Goal: Information Seeking & Learning: Understand process/instructions

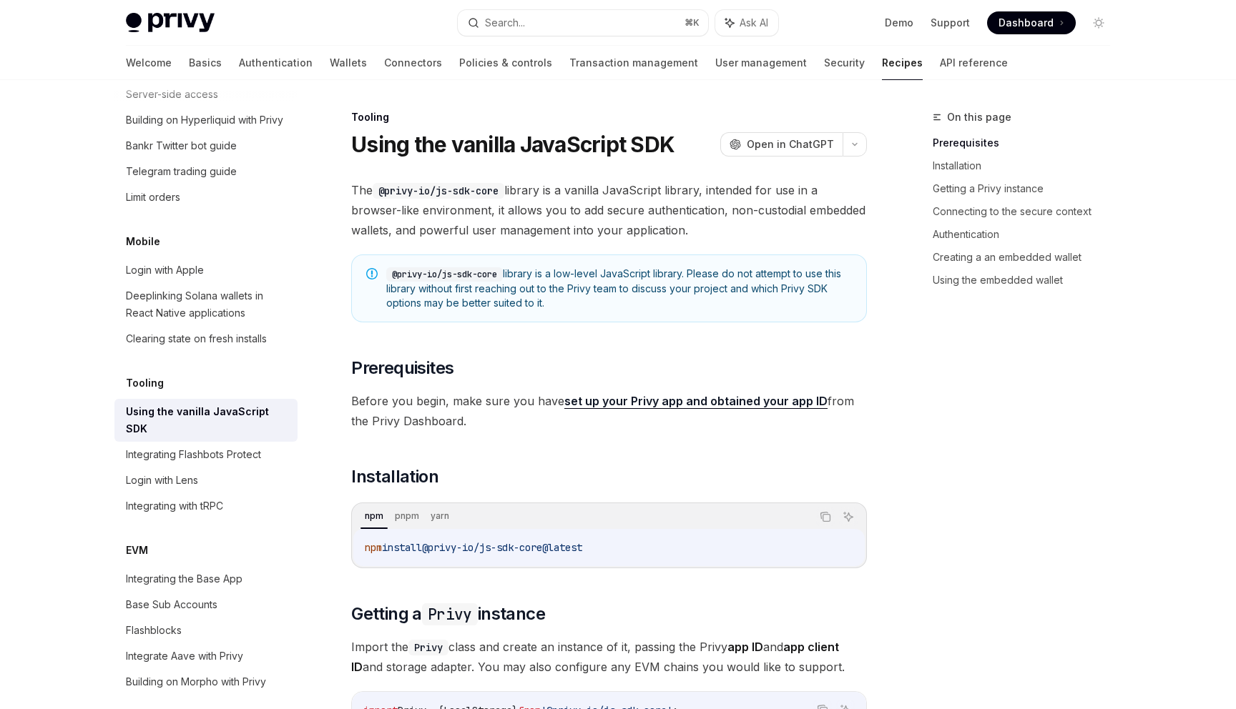
click at [488, 273] on code "@privy-io/js-sdk-core" at bounding box center [444, 274] width 117 height 14
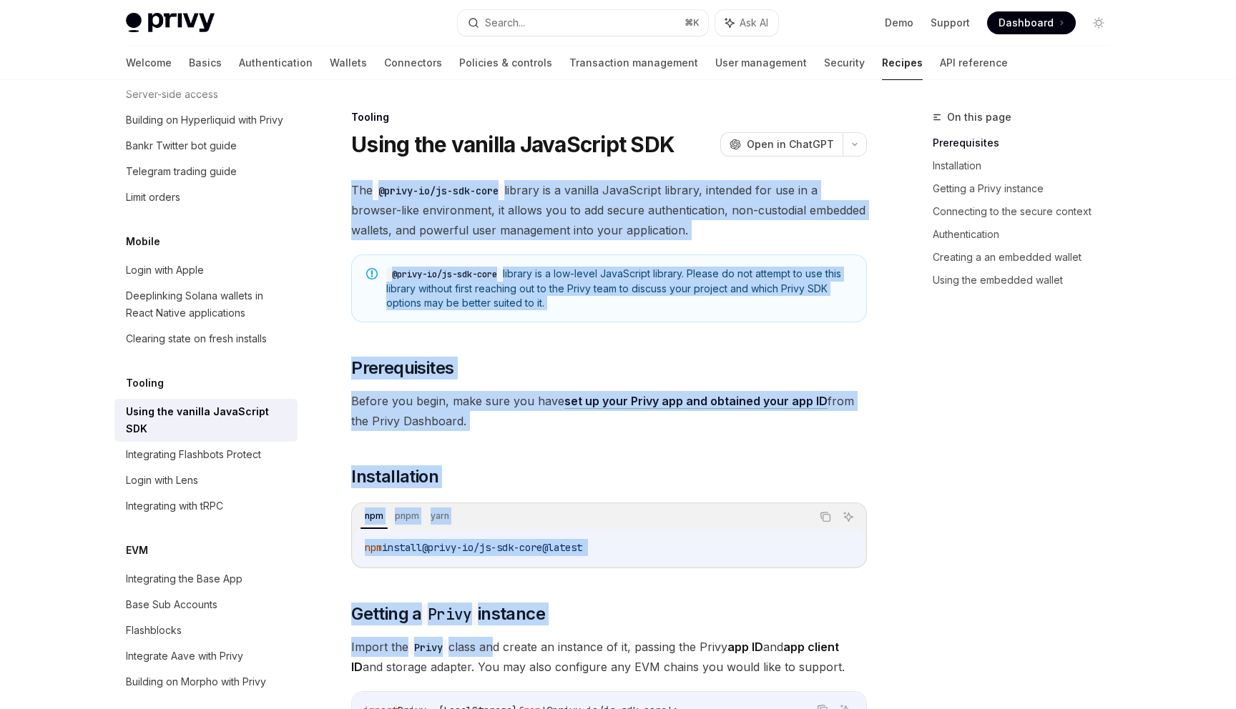
drag, startPoint x: 344, startPoint y: 158, endPoint x: 490, endPoint y: 659, distance: 521.5
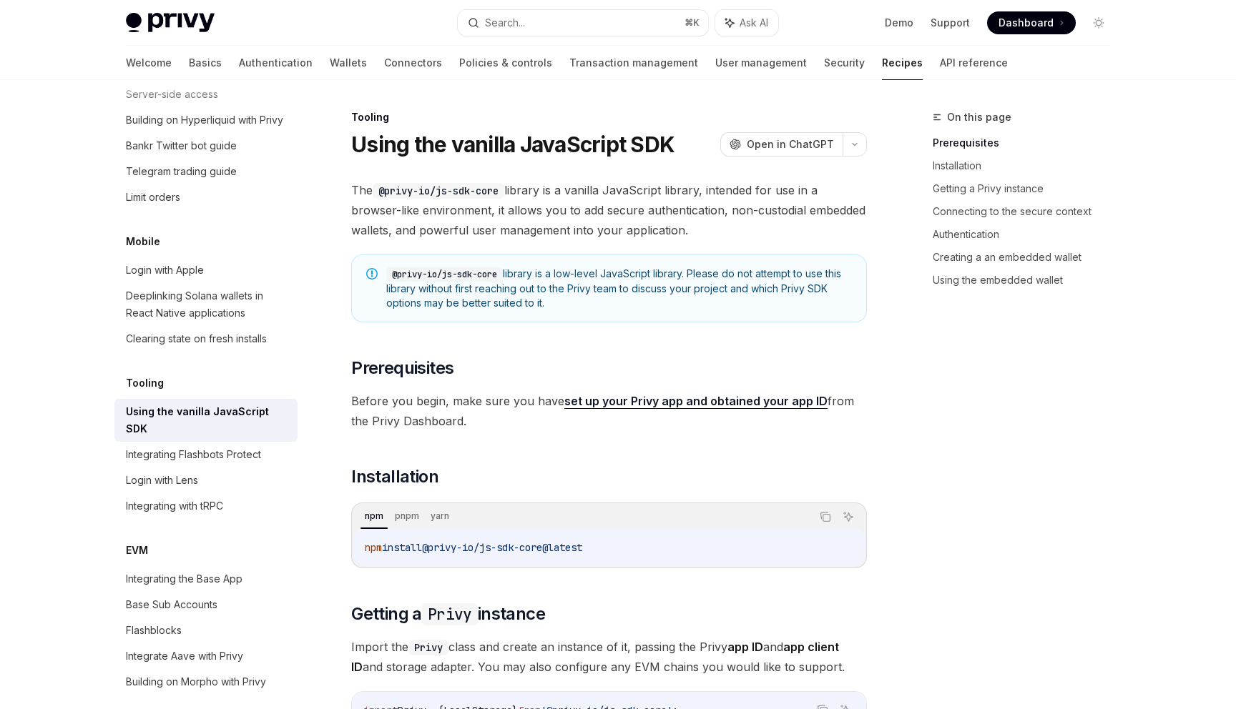
click at [514, 549] on span "@privy-io/js-sdk-core@latest" at bounding box center [502, 547] width 160 height 13
click at [353, 149] on h1 "Using the vanilla JavaScript SDK" at bounding box center [512, 145] width 323 height 26
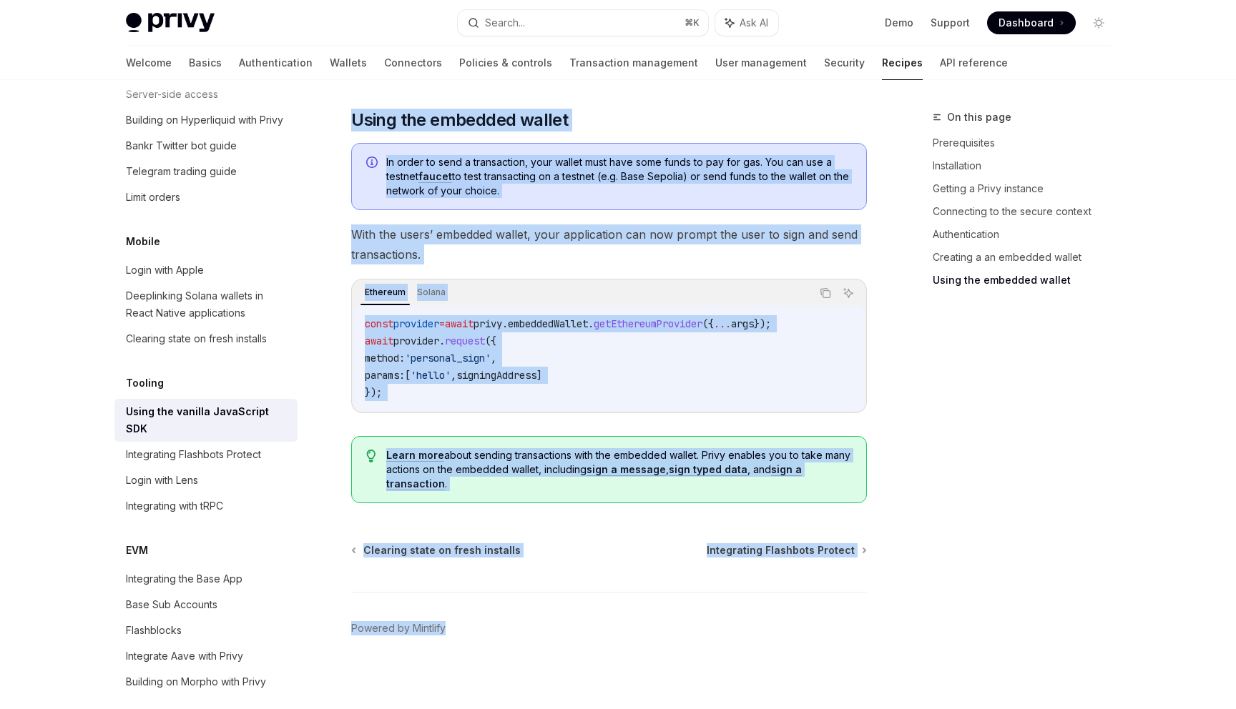
scroll to position [1927, 0]
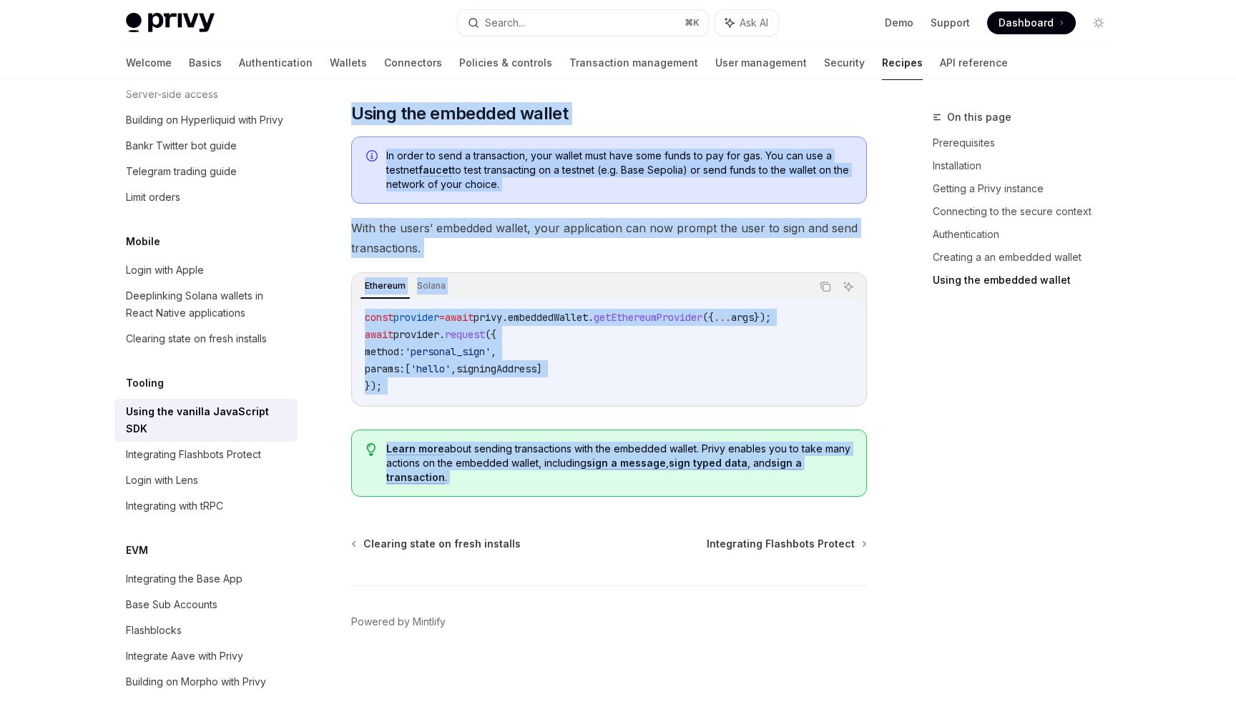
drag, startPoint x: 353, startPoint y: 149, endPoint x: 662, endPoint y: 487, distance: 457.6
copy div "Lorem ips dolorsi AmetConsec ADI ElitSE Doei te InciDID UtlaBO Etdo ma AliqUAE …"
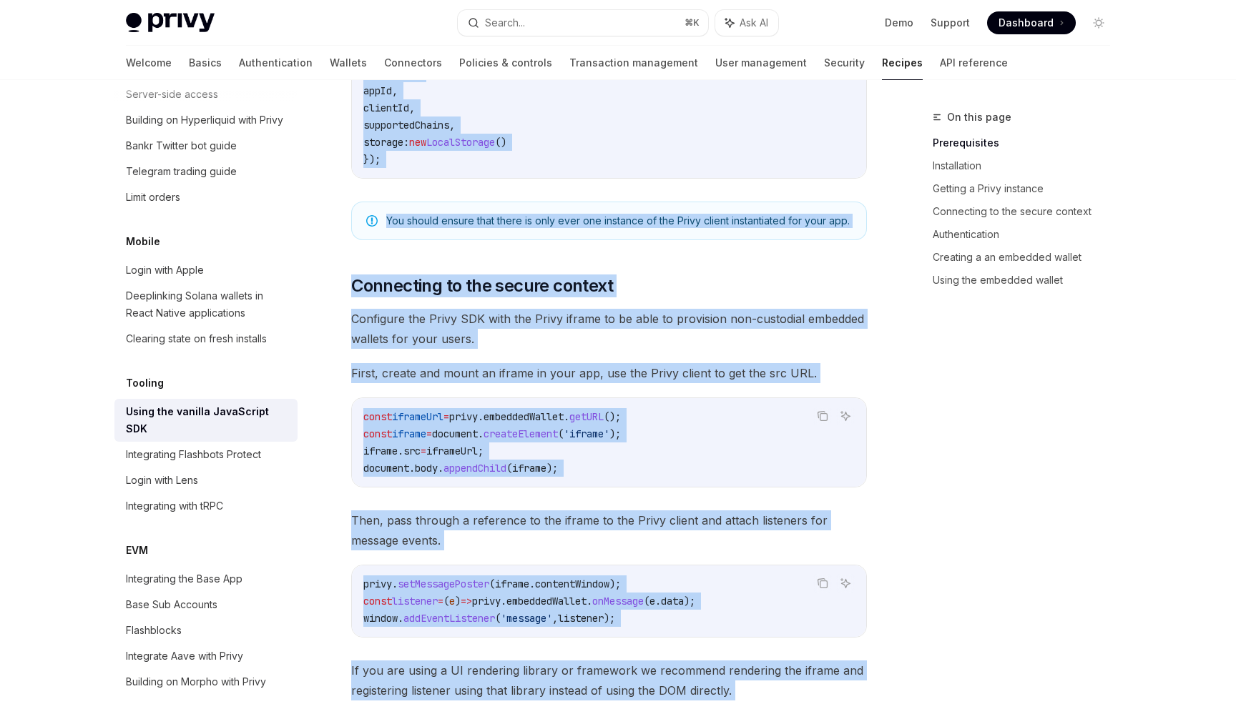
scroll to position [0, 0]
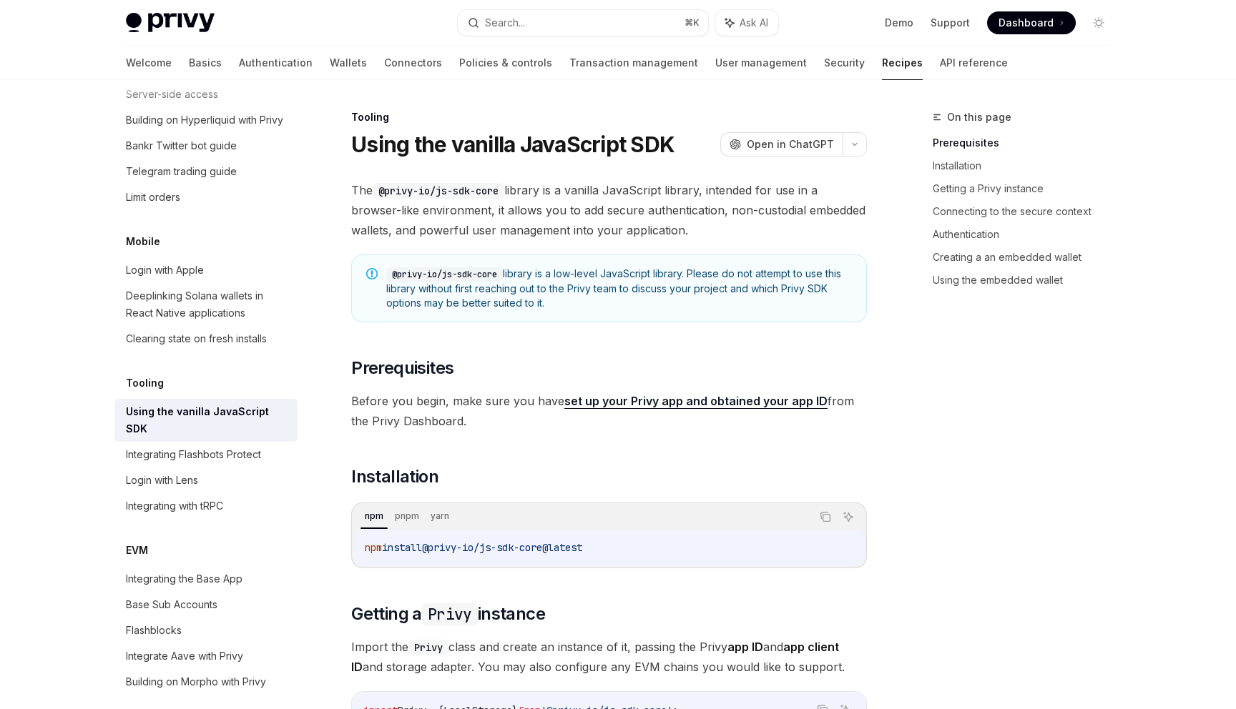
click at [501, 545] on span "@privy-io/js-sdk-core@latest" at bounding box center [502, 547] width 160 height 13
copy div "npm install @privy-io/js-sdk-core@latest"
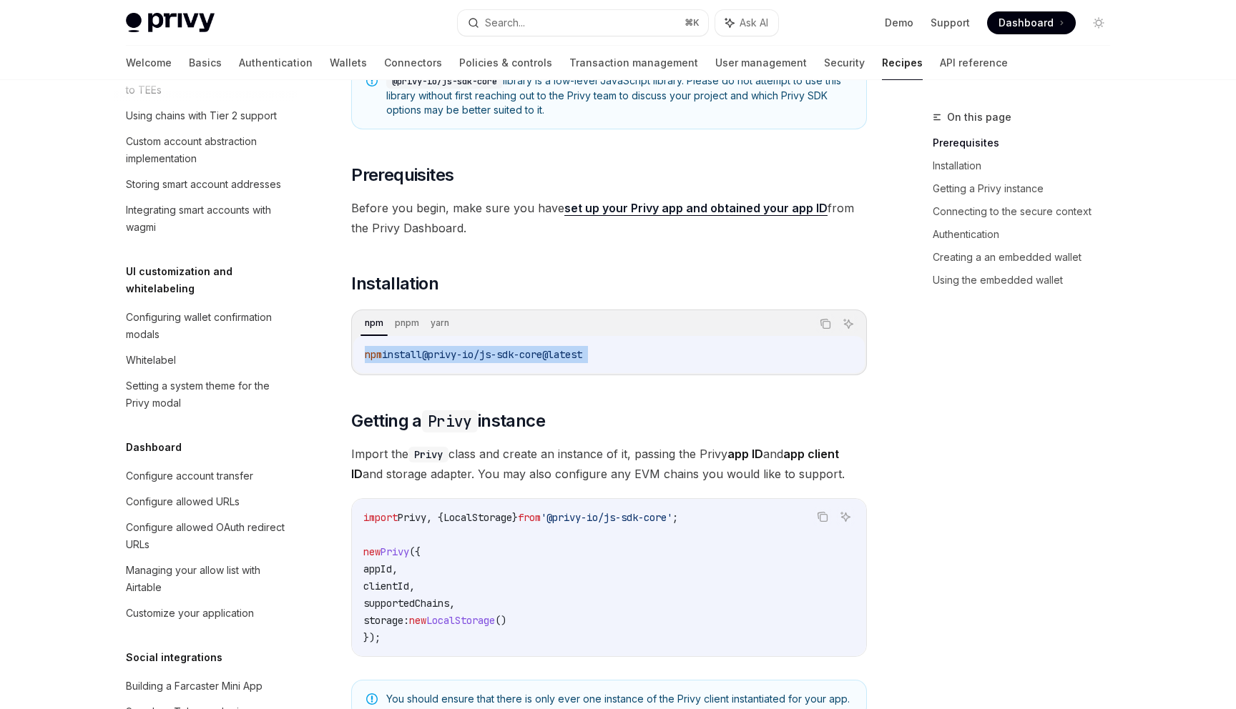
scroll to position [87, 0]
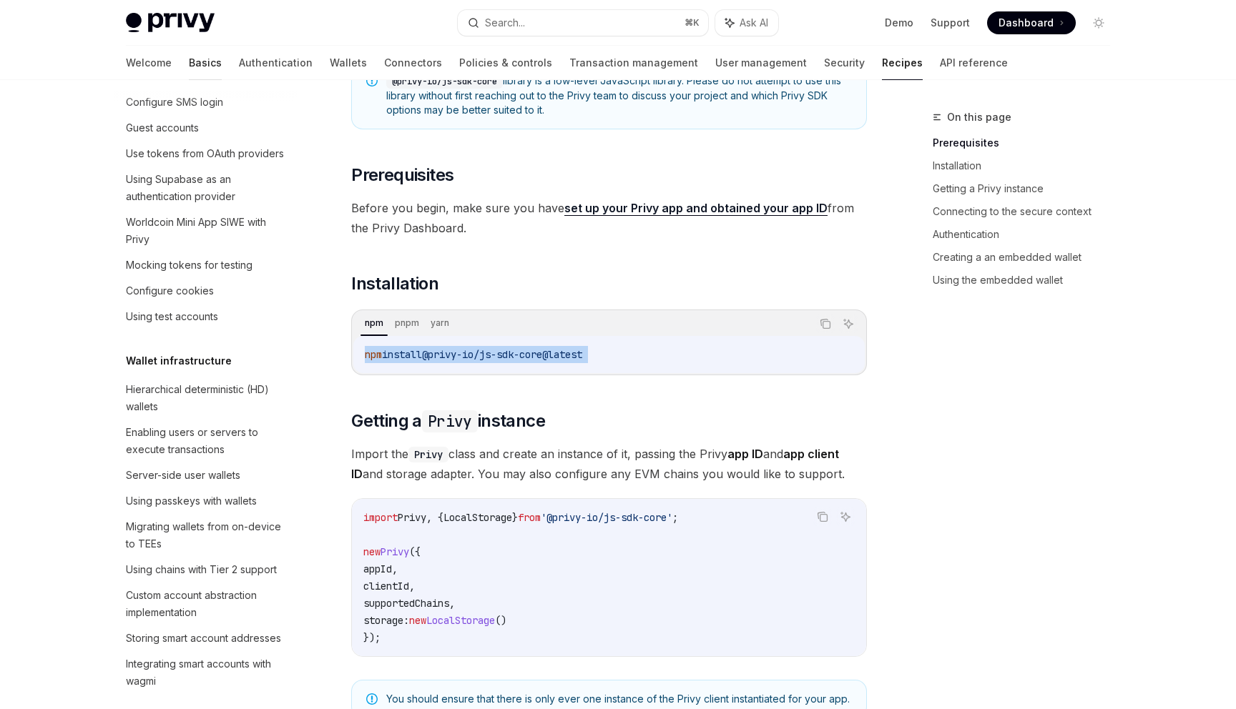
click at [189, 69] on link "Basics" at bounding box center [205, 63] width 33 height 34
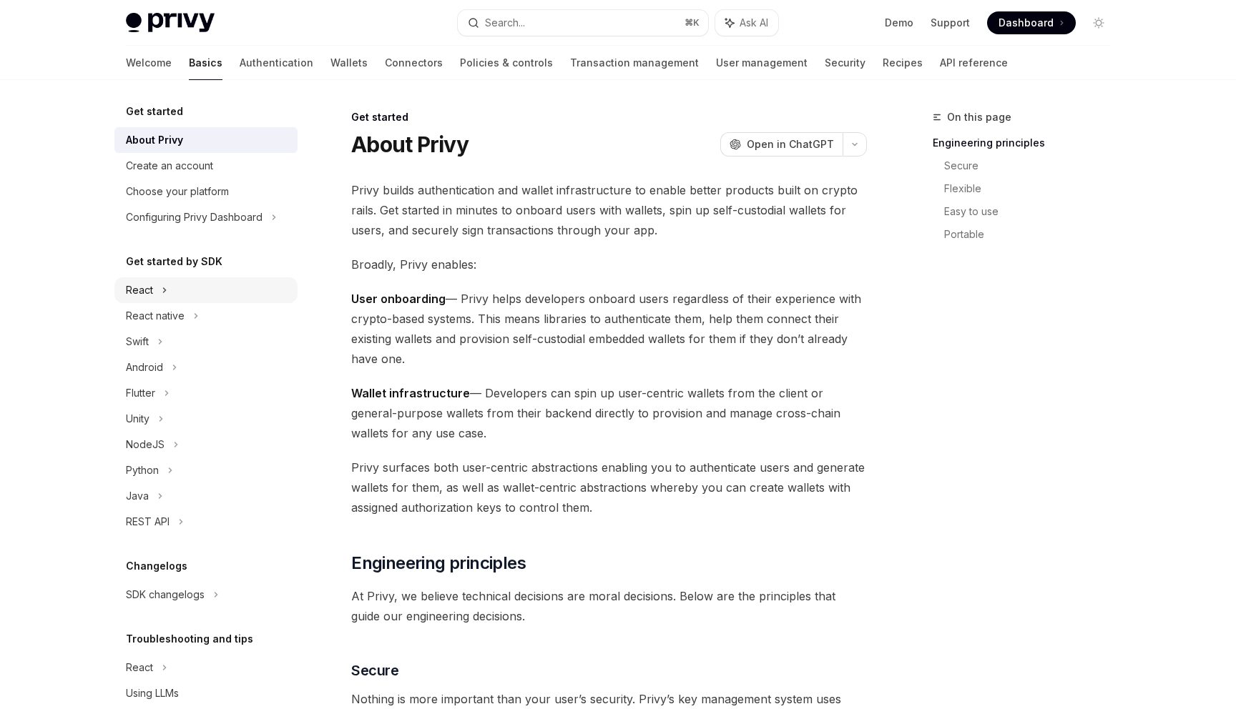
click at [198, 280] on div "React" at bounding box center [205, 290] width 183 height 26
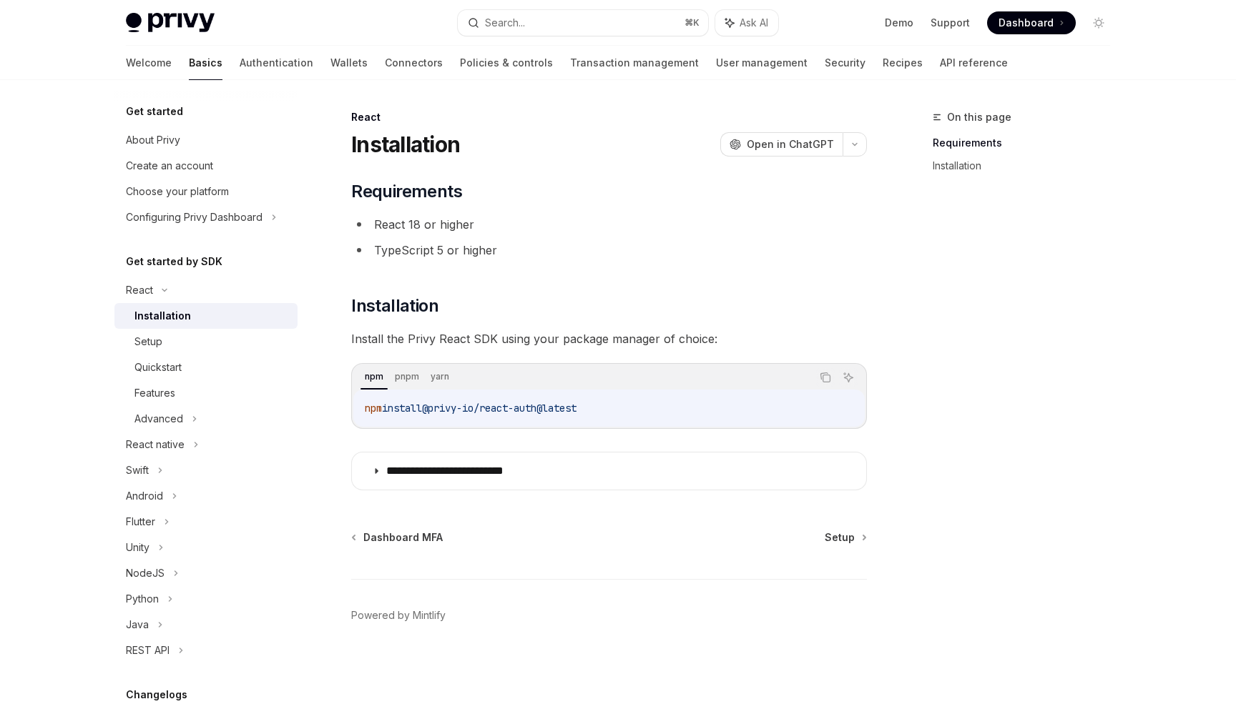
click at [421, 400] on code "npm install @privy-io/react-auth@latest" at bounding box center [609, 408] width 488 height 17
copy div "npm install @privy-io/react-auth@latest"
click at [255, 334] on div "Setup" at bounding box center [211, 341] width 154 height 17
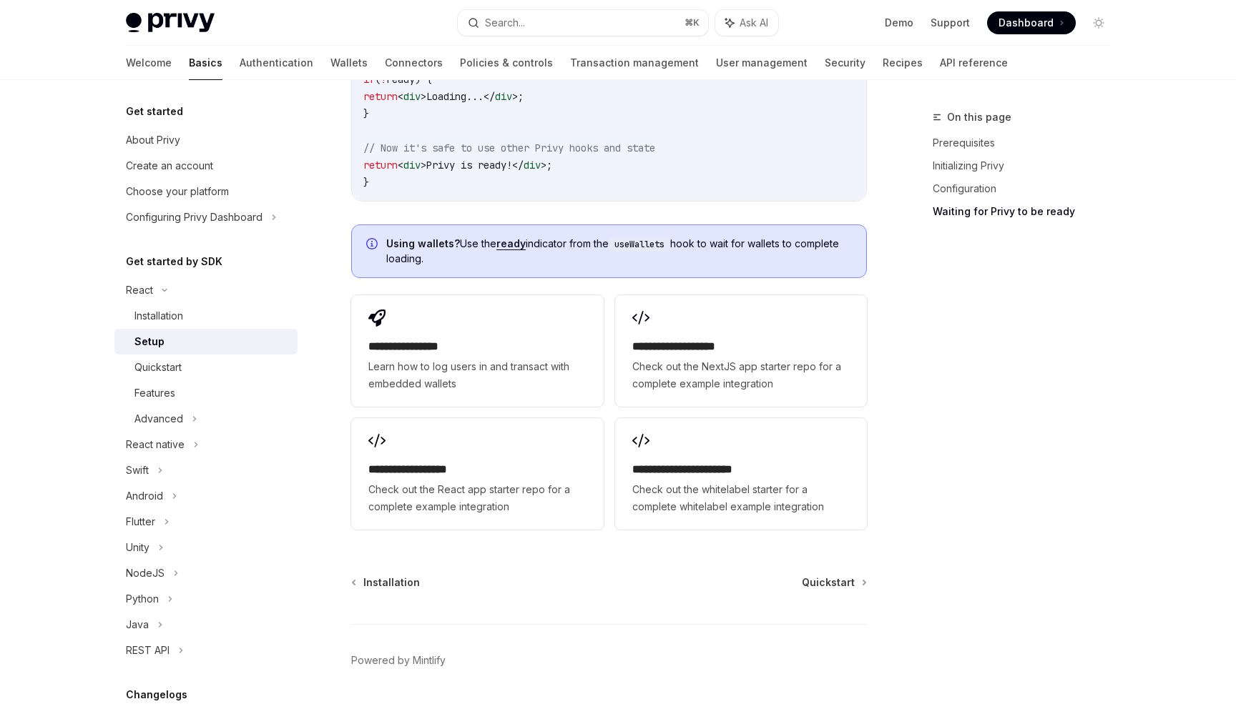
scroll to position [1752, 0]
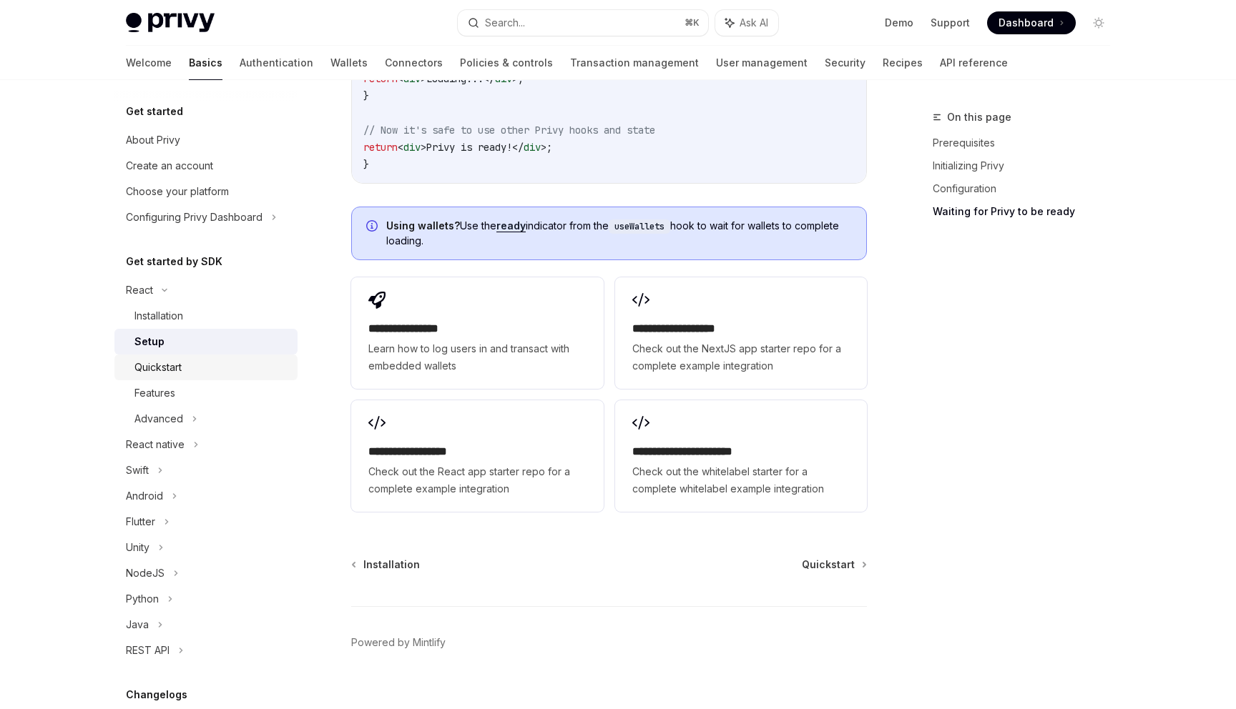
click at [273, 373] on div "Quickstart" at bounding box center [211, 367] width 154 height 17
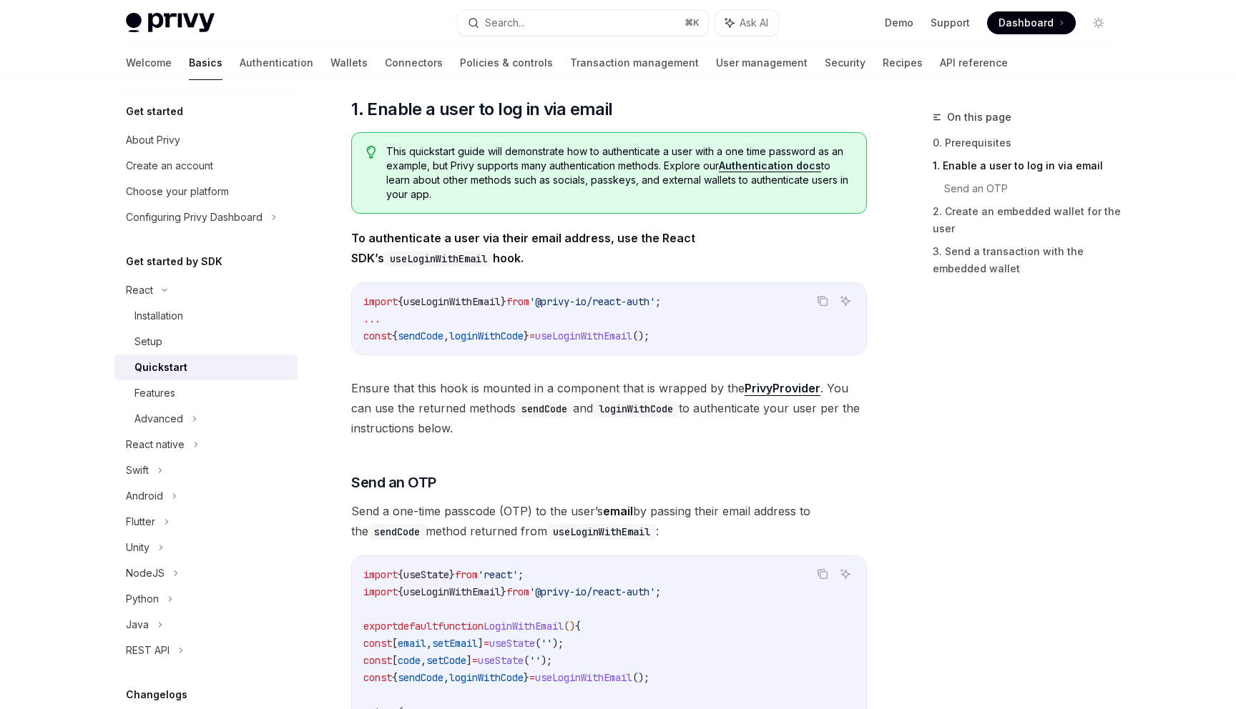
scroll to position [217, 0]
click at [235, 346] on div "Setup" at bounding box center [211, 341] width 154 height 17
type textarea "*"
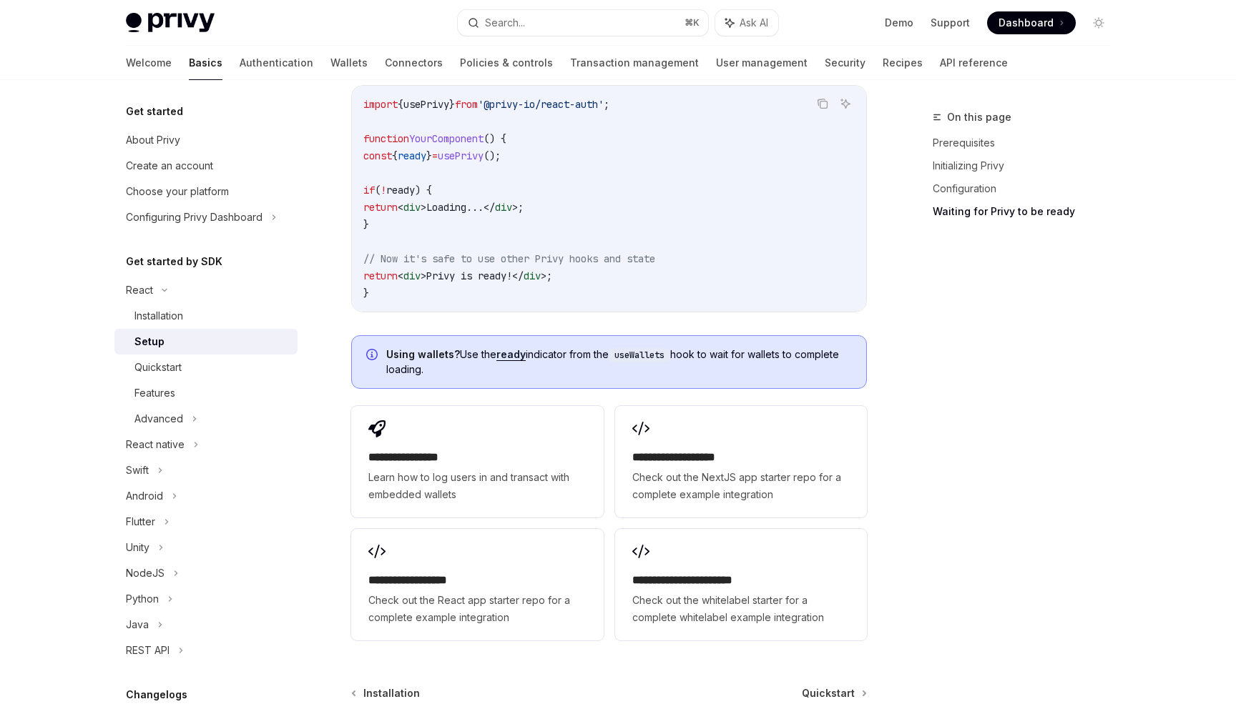
scroll to position [1677, 0]
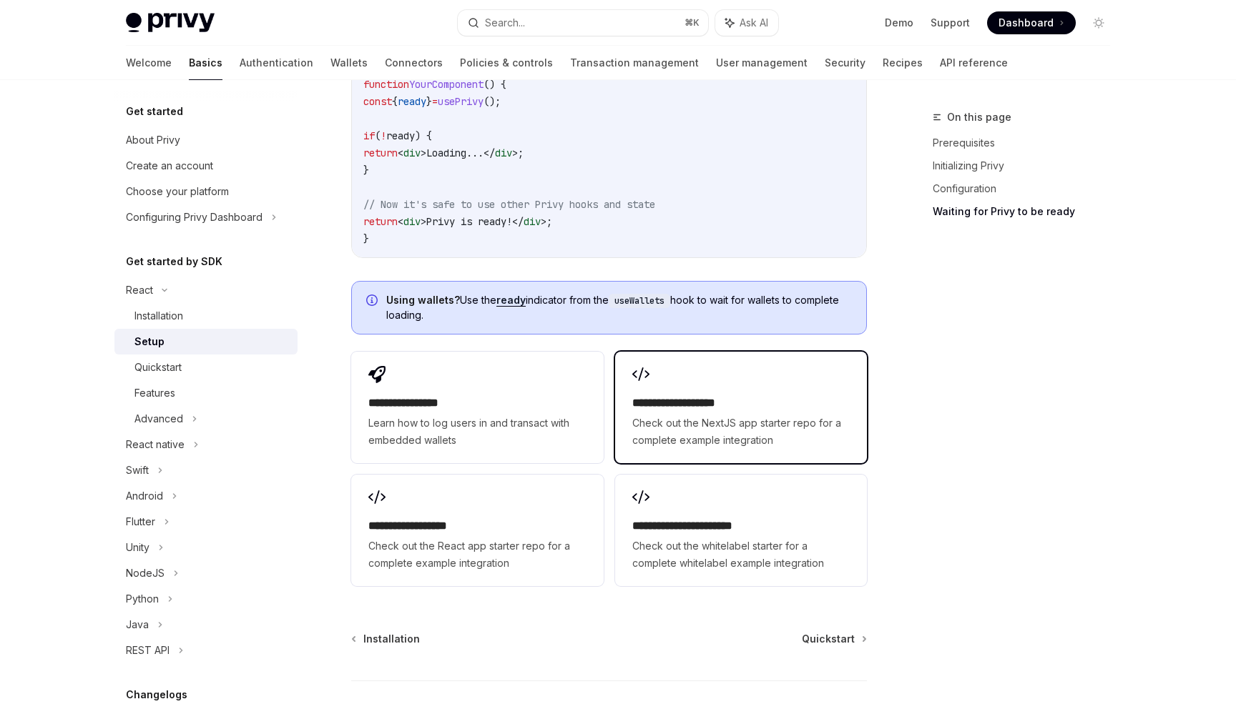
click at [684, 395] on h2 "**********" at bounding box center [740, 403] width 217 height 17
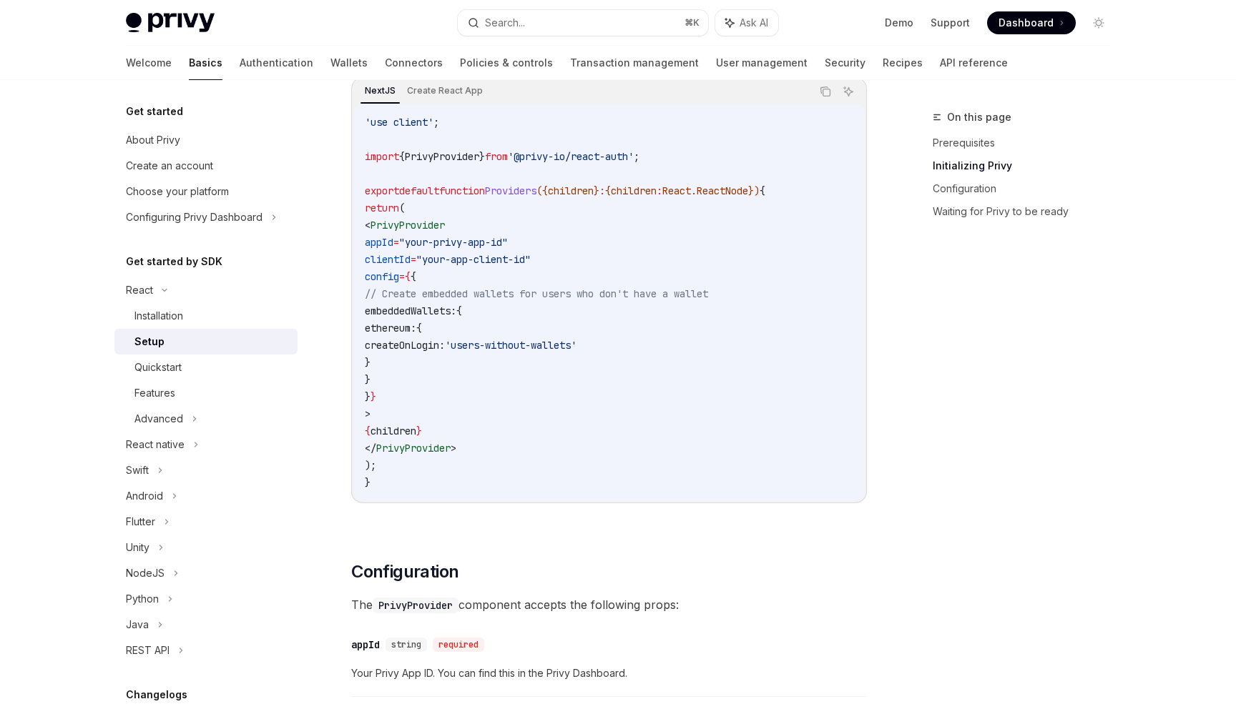
scroll to position [483, 0]
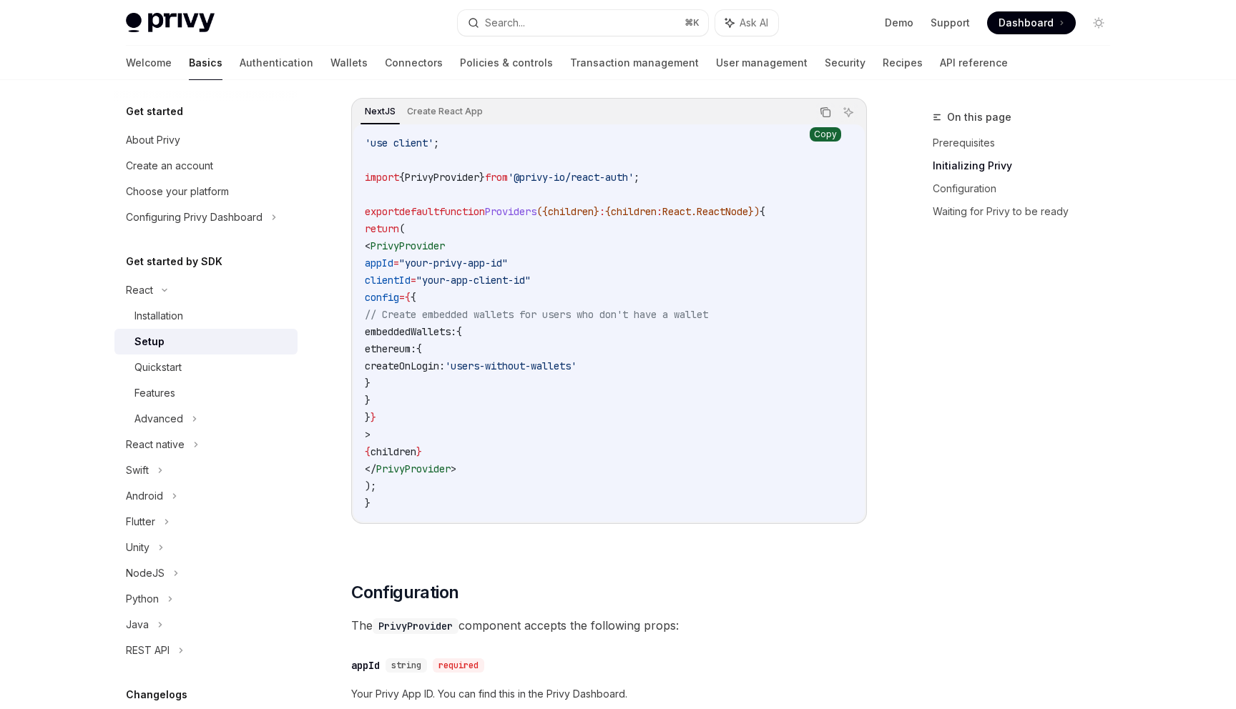
click at [825, 108] on icon "Copy the contents from the code block" at bounding box center [824, 111] width 7 height 6
click at [824, 112] on icon "Copy the contents from the code block" at bounding box center [825, 112] width 11 height 11
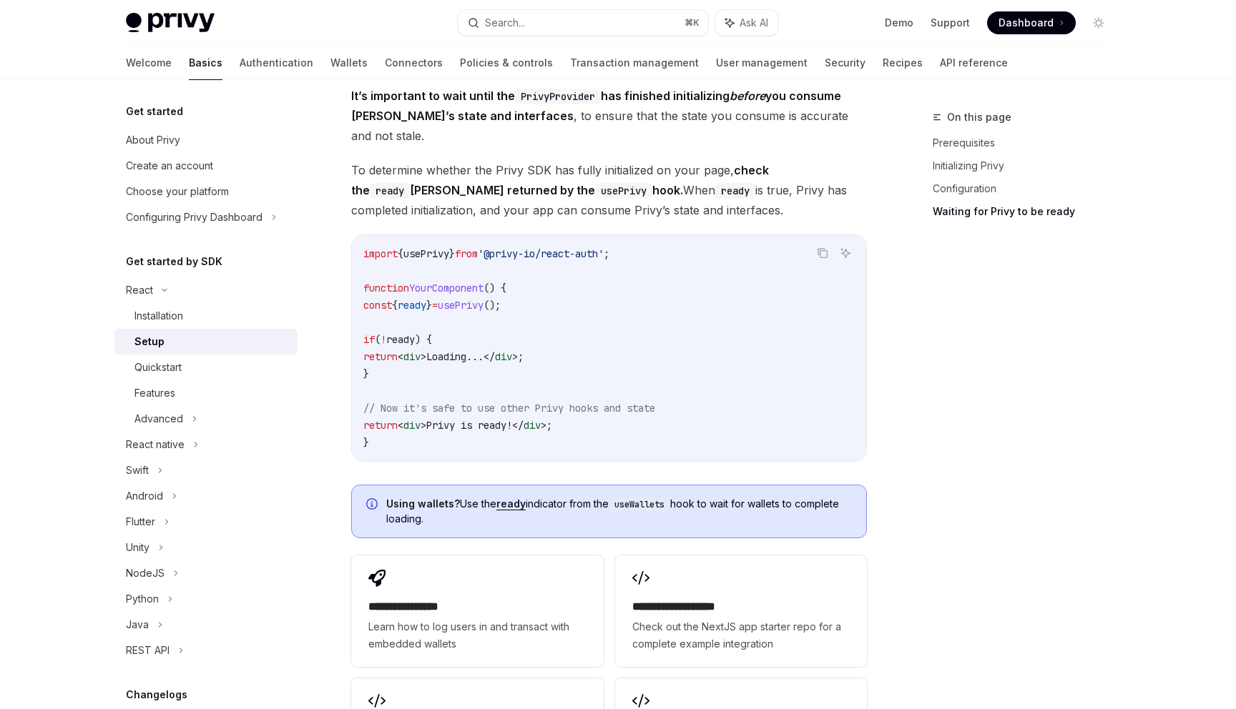
scroll to position [1523, 0]
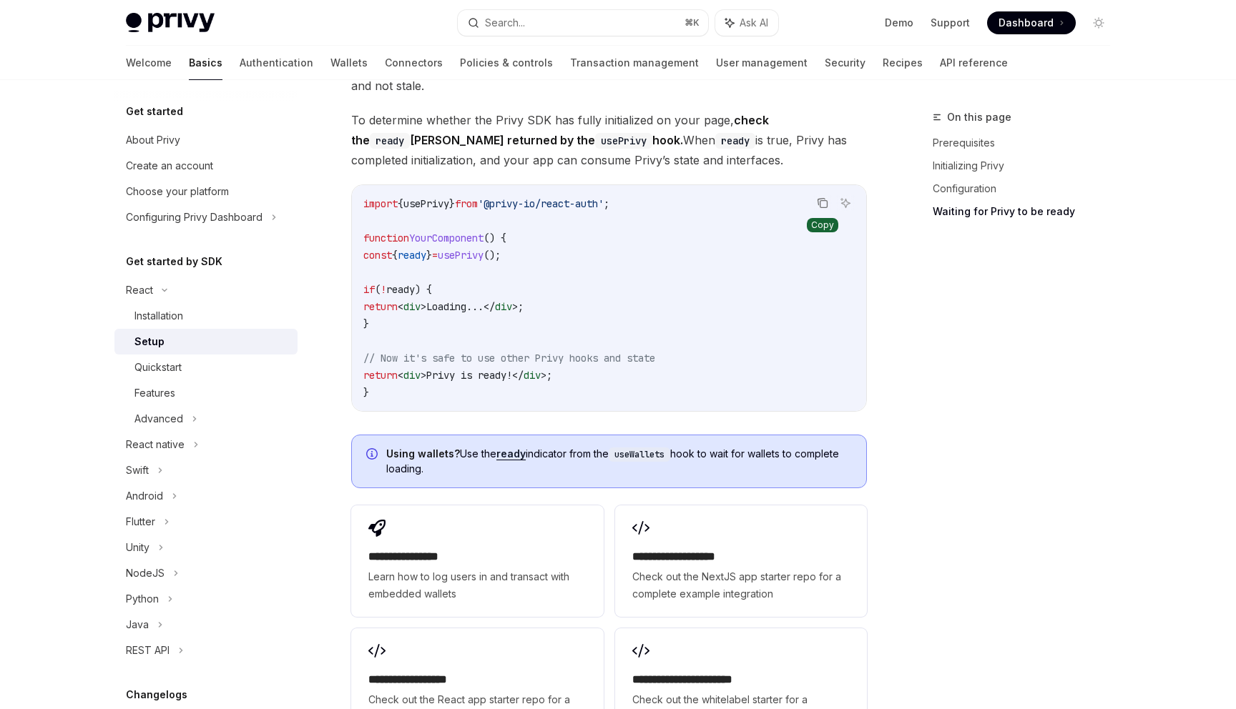
click at [816, 194] on button "Copy the contents from the code block" at bounding box center [822, 203] width 19 height 19
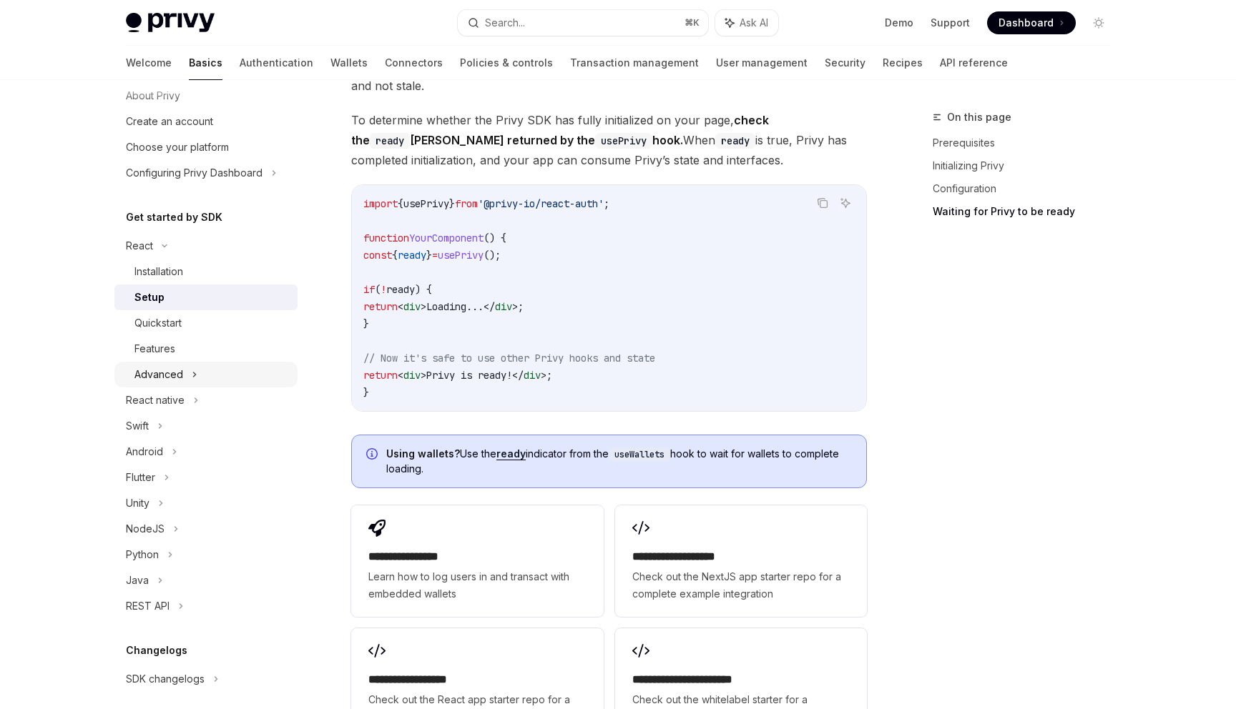
scroll to position [62, 0]
